Goal: Information Seeking & Learning: Learn about a topic

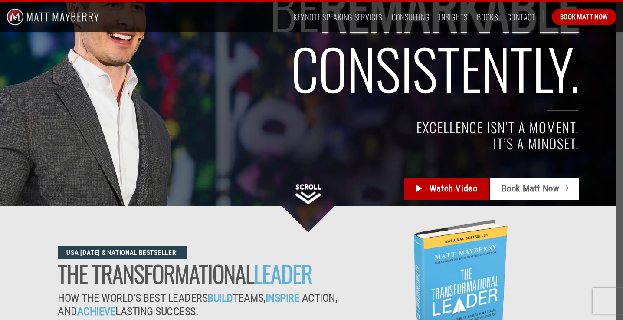
scroll to position [128, 0]
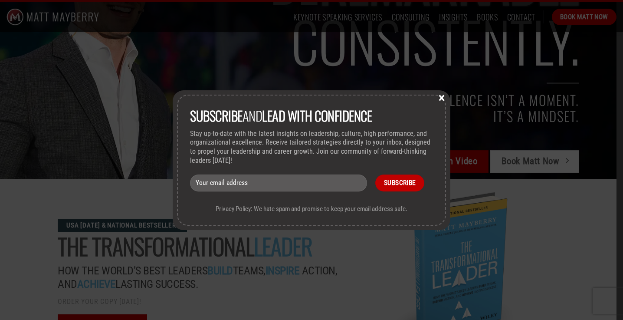
click at [443, 97] on button "×" at bounding box center [441, 97] width 13 height 8
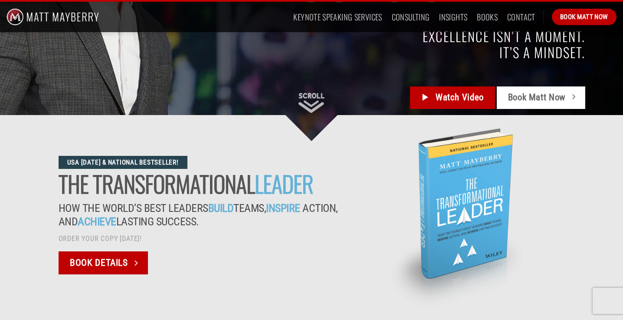
scroll to position [211, 0]
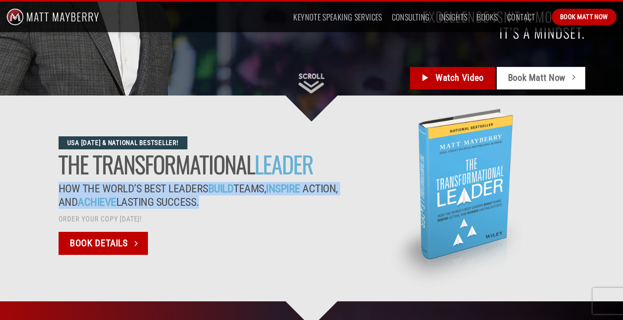
drag, startPoint x: 215, startPoint y: 199, endPoint x: 43, endPoint y: 182, distance: 172.6
click at [43, 182] on div "usa today & national bestseller! The Transformational Leader How the World’s Be…" at bounding box center [311, 199] width 623 height 182
copy p "How the World’s Best Leaders Build Teams, Inspire Action, And Achieve Lasting S…"
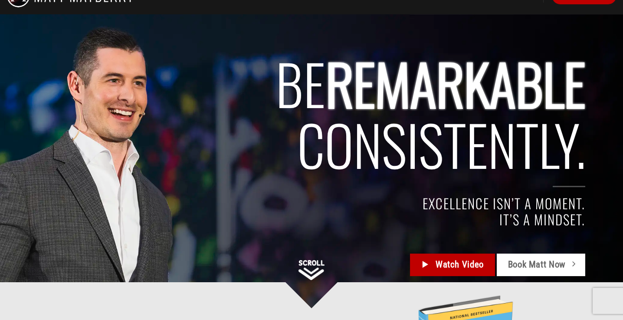
scroll to position [0, 0]
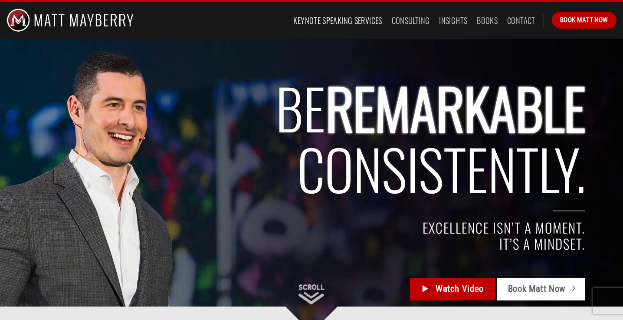
click at [322, 23] on link "Keynote Speaking Services" at bounding box center [337, 21] width 88 height 16
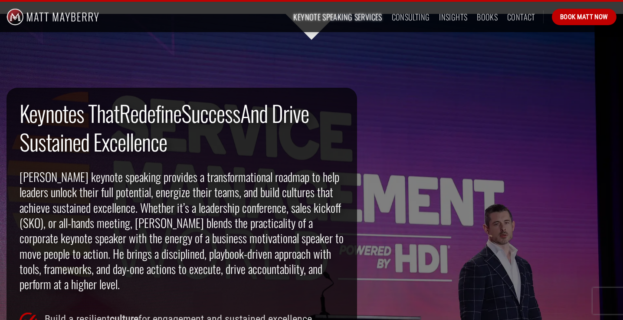
scroll to position [523, 0]
drag, startPoint x: 127, startPoint y: 109, endPoint x: 180, endPoint y: 146, distance: 64.1
click at [180, 146] on h2 "Keynotes That Redefine Success And Drive Sustained Excellence" at bounding box center [182, 127] width 324 height 58
copy h2 "Redefine Success And Drive Sustained Excellence"
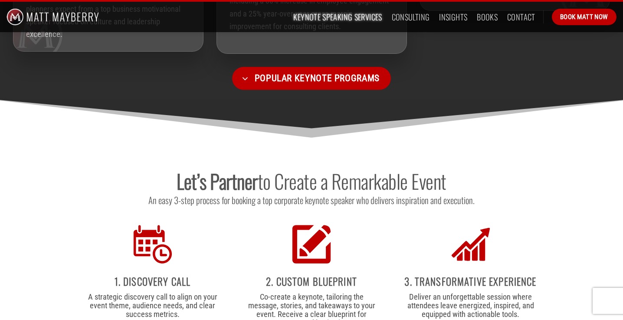
scroll to position [1134, 0]
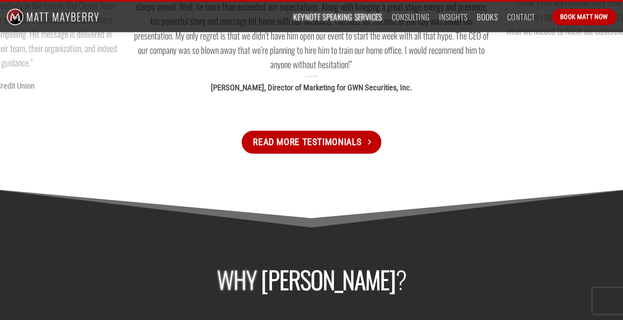
click at [488, 12] on link "Books" at bounding box center [487, 17] width 21 height 16
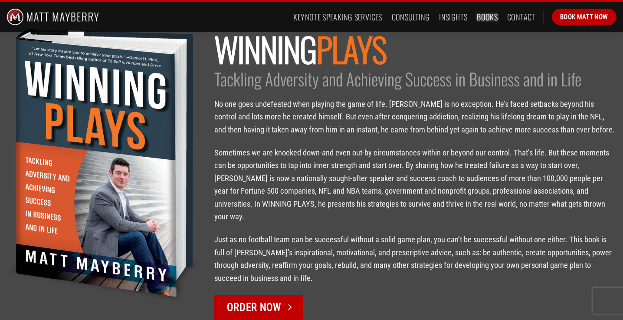
scroll to position [1168, 0]
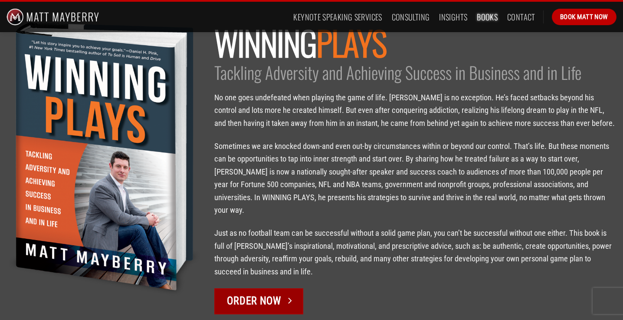
click at [235, 292] on span "Order Now" at bounding box center [254, 300] width 54 height 16
click at [337, 16] on link "Keynote Speaking Services" at bounding box center [337, 17] width 88 height 16
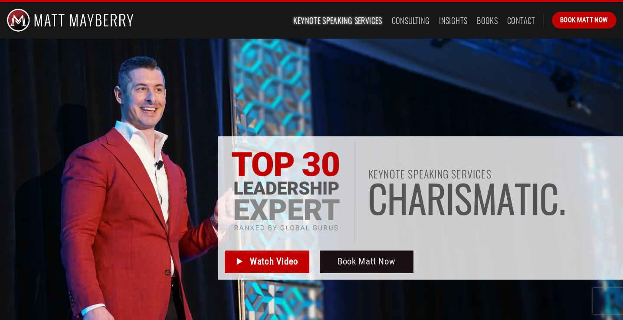
click at [59, 21] on img at bounding box center [70, 20] width 127 height 37
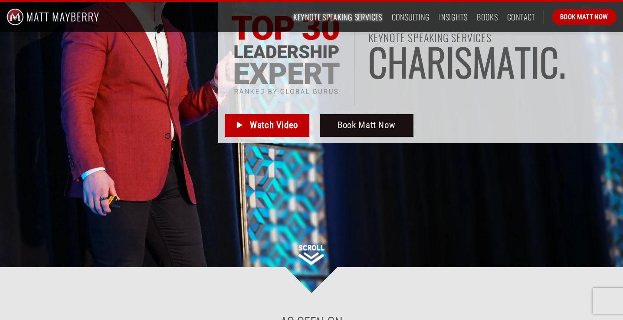
scroll to position [189, 0]
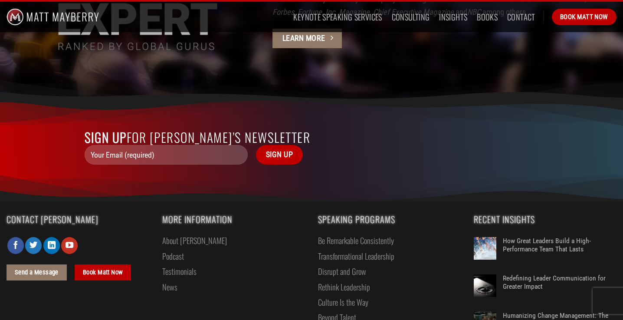
scroll to position [2376, 0]
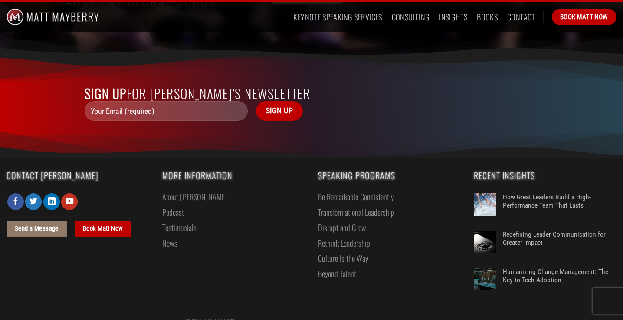
click at [167, 189] on link "About [PERSON_NAME]" at bounding box center [194, 196] width 65 height 15
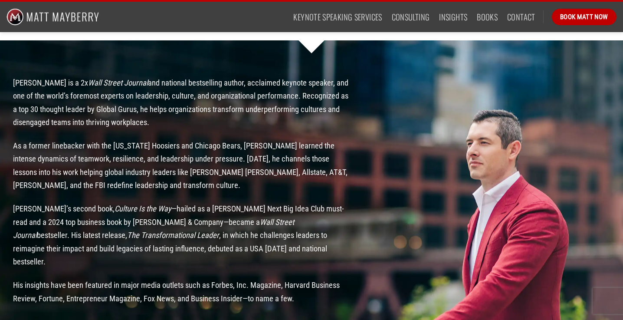
scroll to position [725, 0]
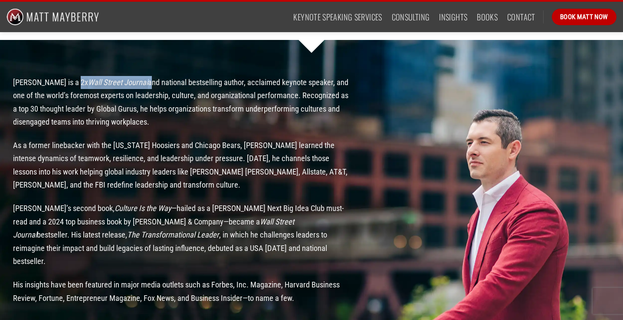
drag, startPoint x: 143, startPoint y: 89, endPoint x: 75, endPoint y: 84, distance: 68.7
click at [75, 84] on p "[PERSON_NAME] is a 2x Wall Street Journal and national bestselling author, accl…" at bounding box center [181, 102] width 337 height 52
copy p "2x Wall Street Journal"
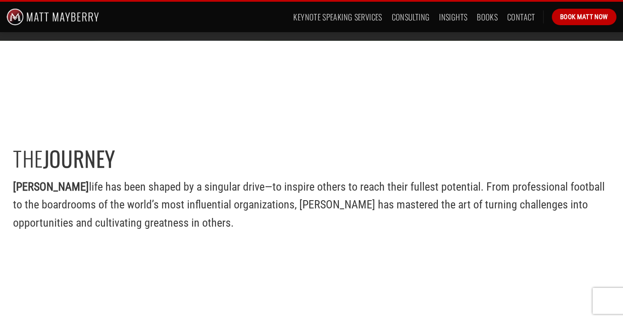
scroll to position [425, 0]
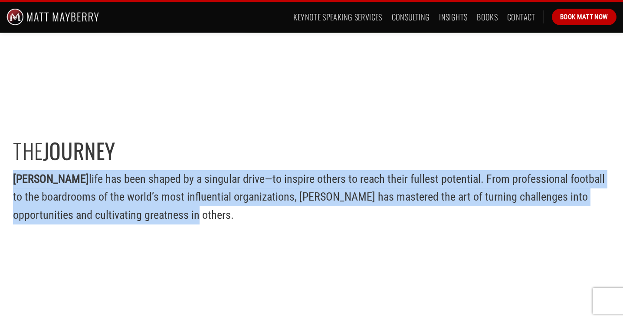
drag, startPoint x: 163, startPoint y: 214, endPoint x: -11, endPoint y: 183, distance: 176.4
copy p "[PERSON_NAME] life has been shaped by a singular drive—to inspire others to rea…"
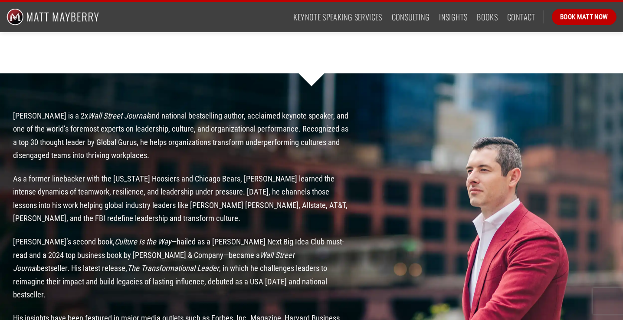
scroll to position [692, 0]
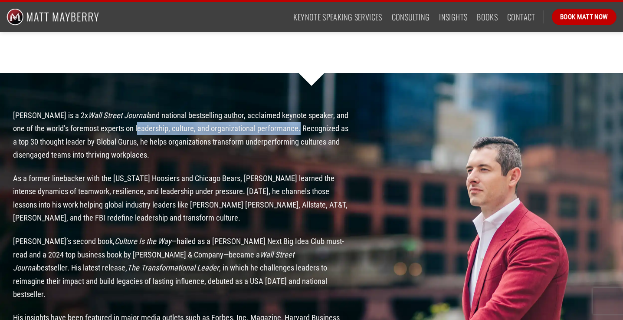
drag, startPoint x: 136, startPoint y: 136, endPoint x: 297, endPoint y: 140, distance: 160.9
click at [297, 140] on p "Matt Mayberry is a 2x Wall Street Journal and national bestselling author, accl…" at bounding box center [181, 135] width 337 height 52
copy p "leadership, culture, and organizational performance"
